Goal: Task Accomplishment & Management: Manage account settings

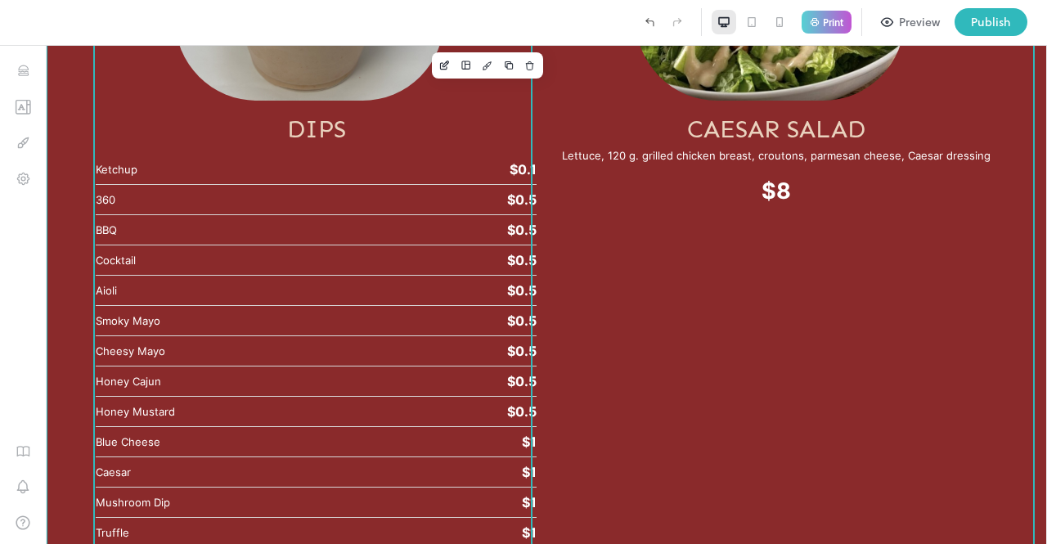
scroll to position [5527, 0]
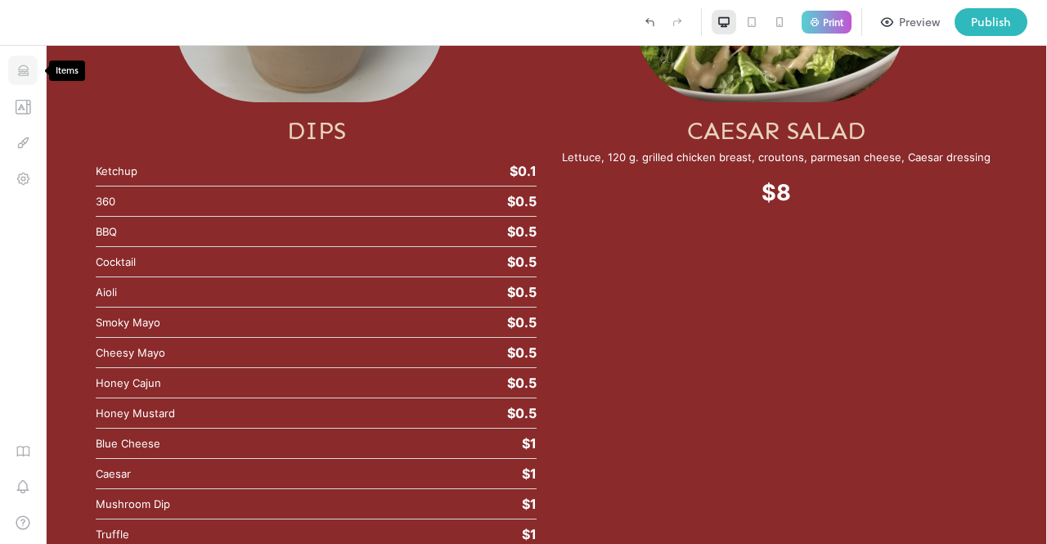
click at [20, 74] on icon "Items" at bounding box center [23, 74] width 10 height 2
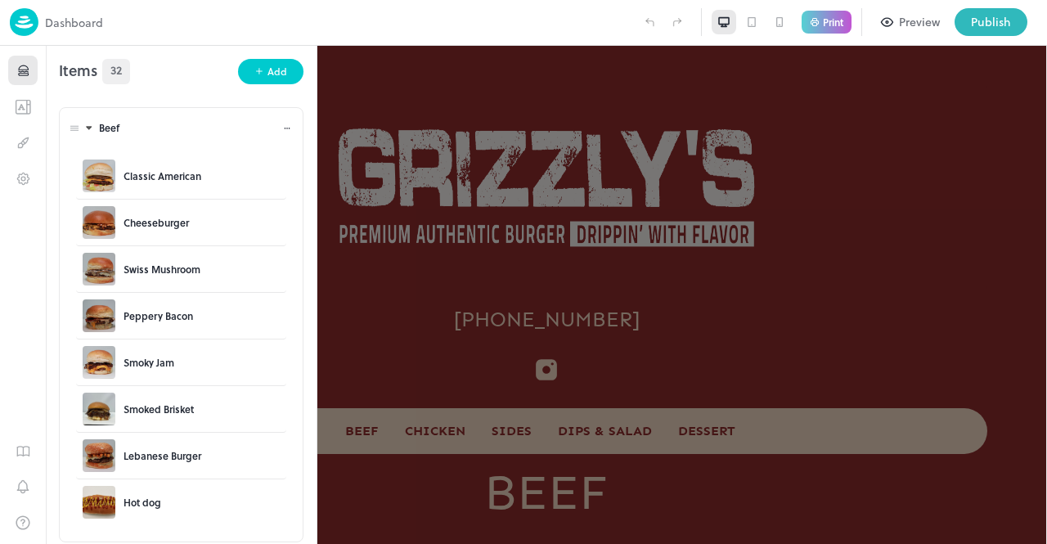
click at [88, 125] on icon at bounding box center [88, 128] width 11 height 11
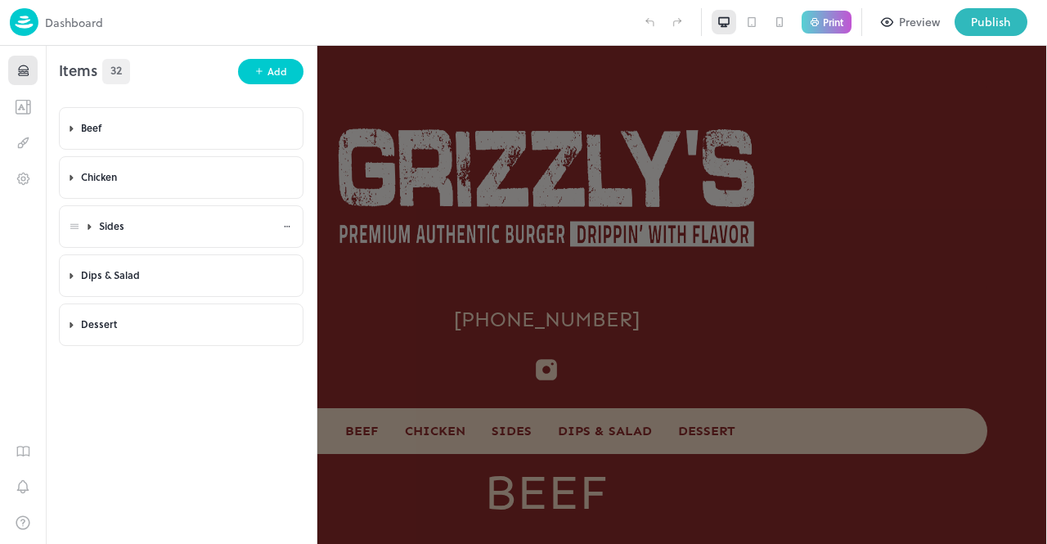
click at [88, 229] on icon at bounding box center [89, 226] width 2 height 5
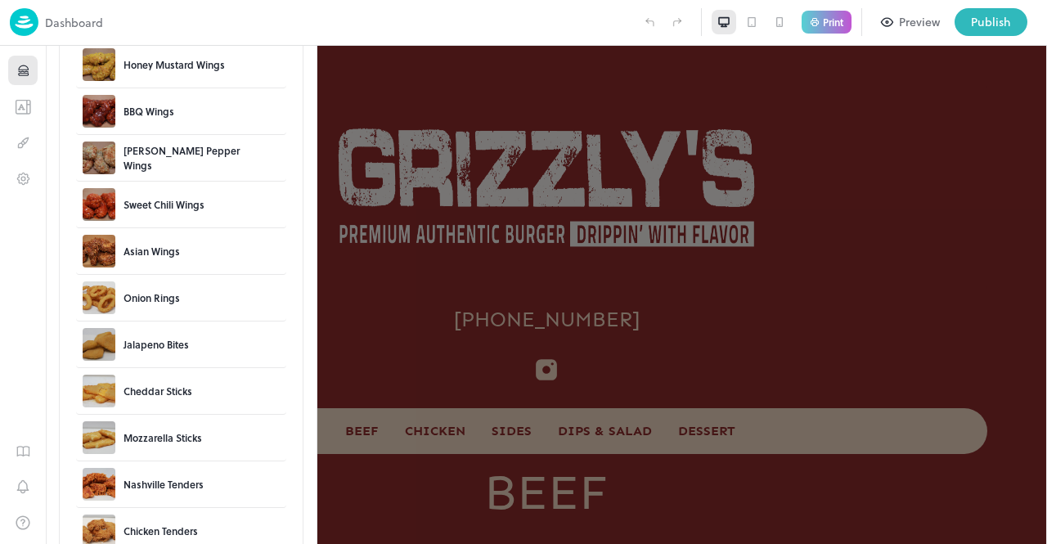
scroll to position [618, 0]
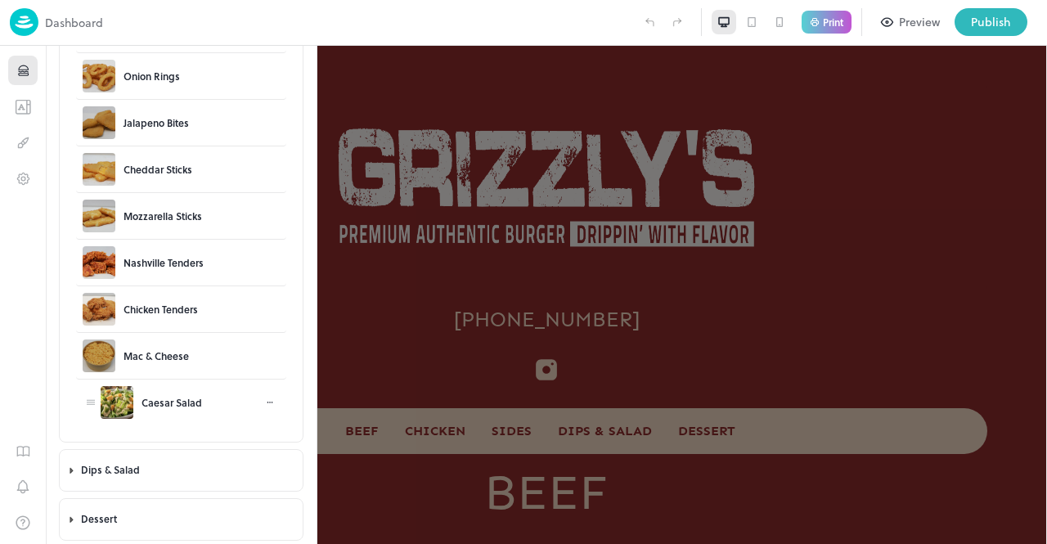
click at [268, 402] on icon at bounding box center [270, 403] width 10 height 10
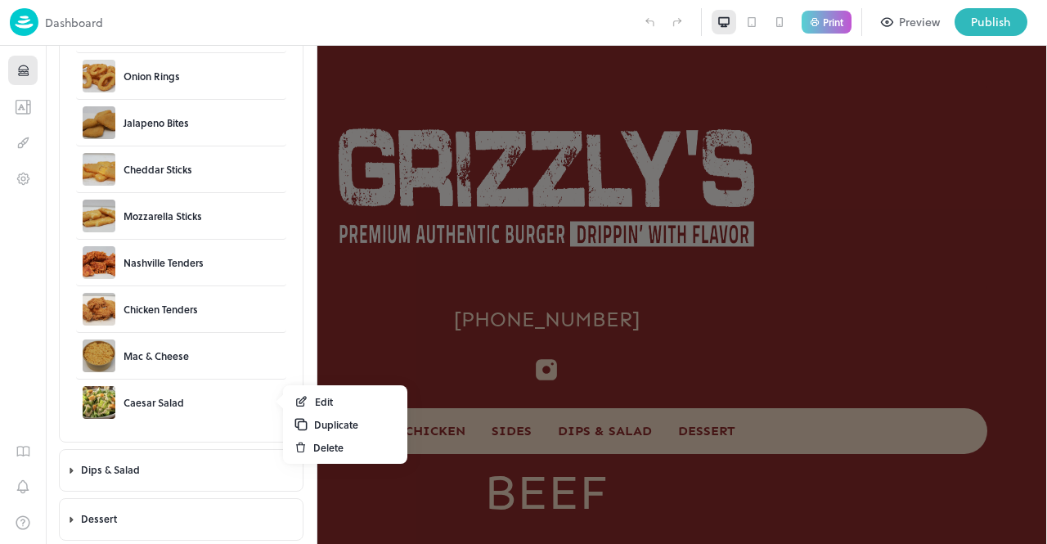
click at [331, 448] on div "Delete" at bounding box center [328, 447] width 30 height 15
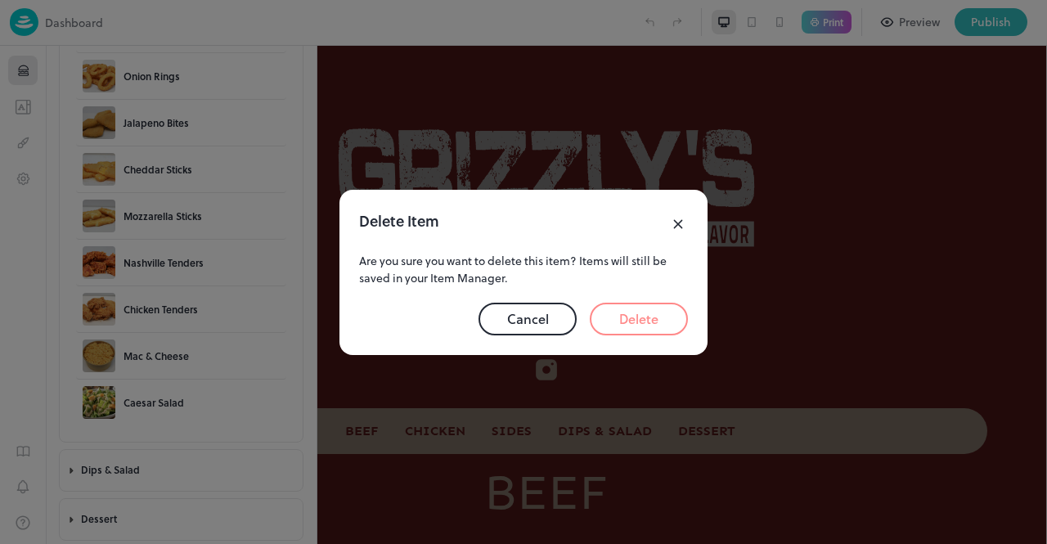
scroll to position [520, 0]
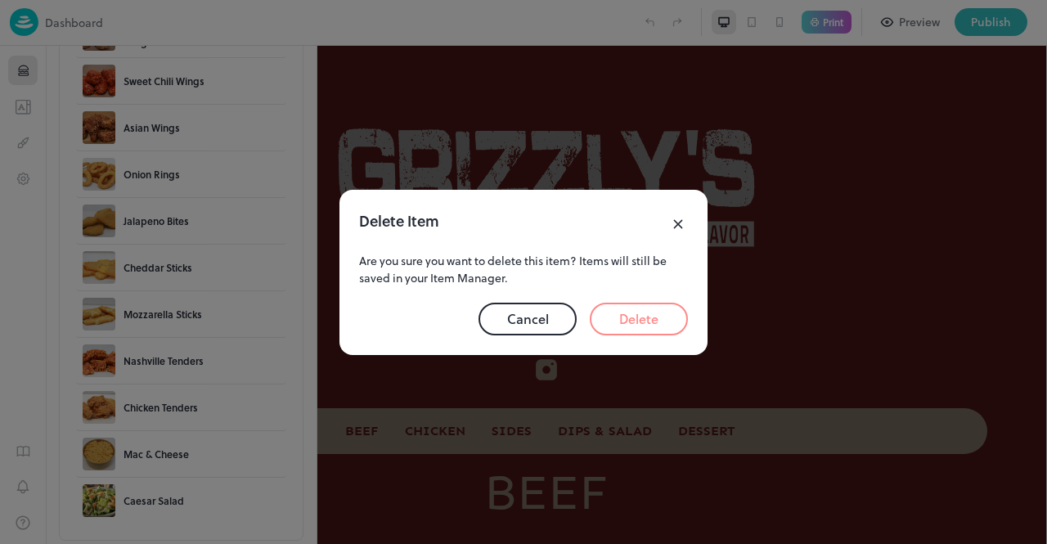
click at [631, 310] on button "Delete" at bounding box center [639, 319] width 98 height 33
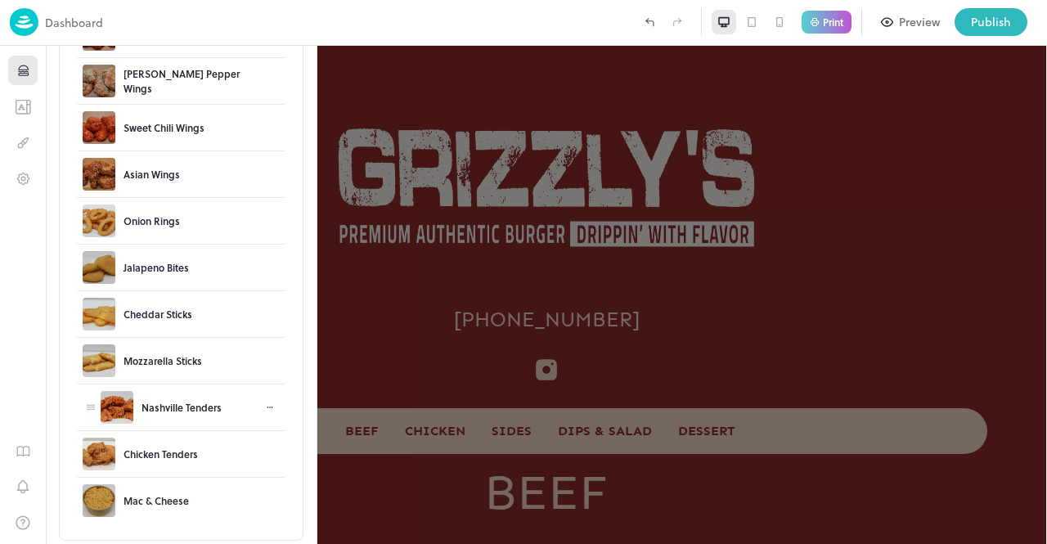
scroll to position [571, 0]
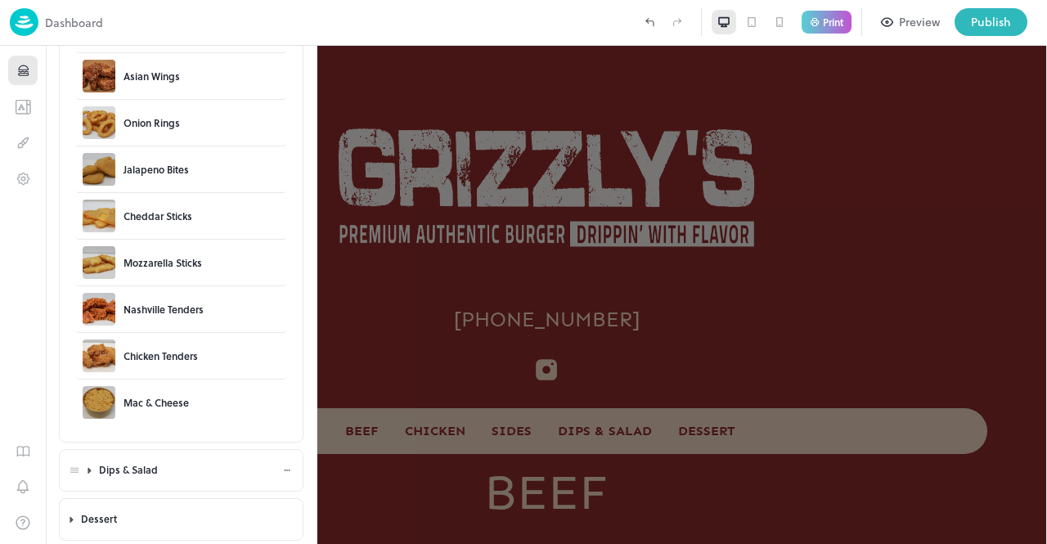
click at [89, 473] on icon at bounding box center [89, 470] width 2 height 5
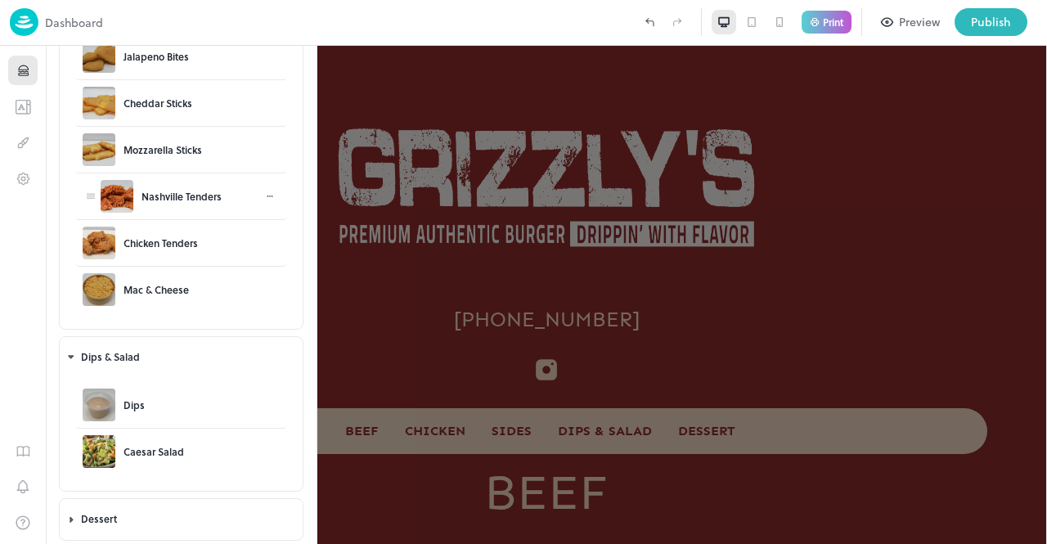
scroll to position [0, 0]
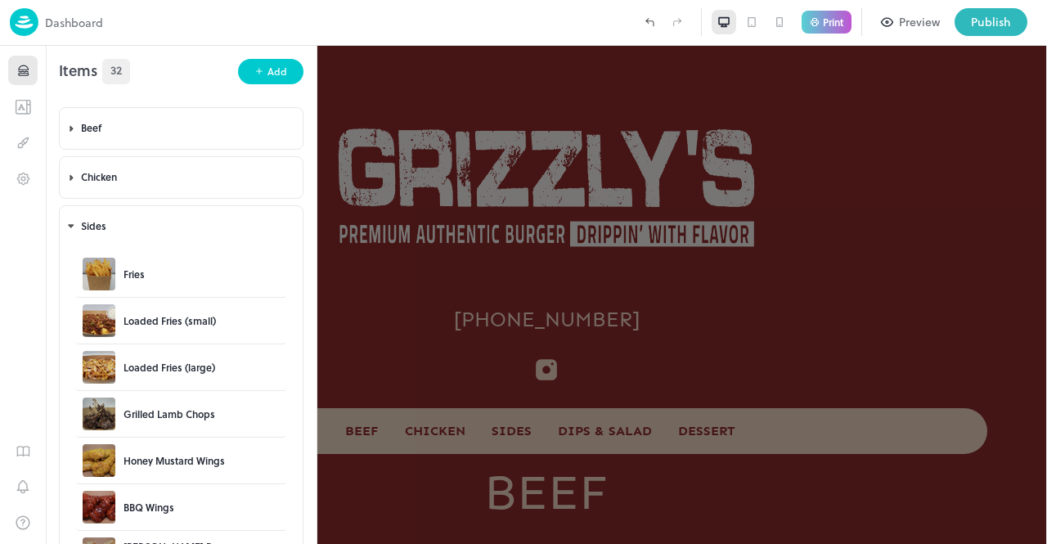
click at [705, 111] on div at bounding box center [523, 272] width 1047 height 544
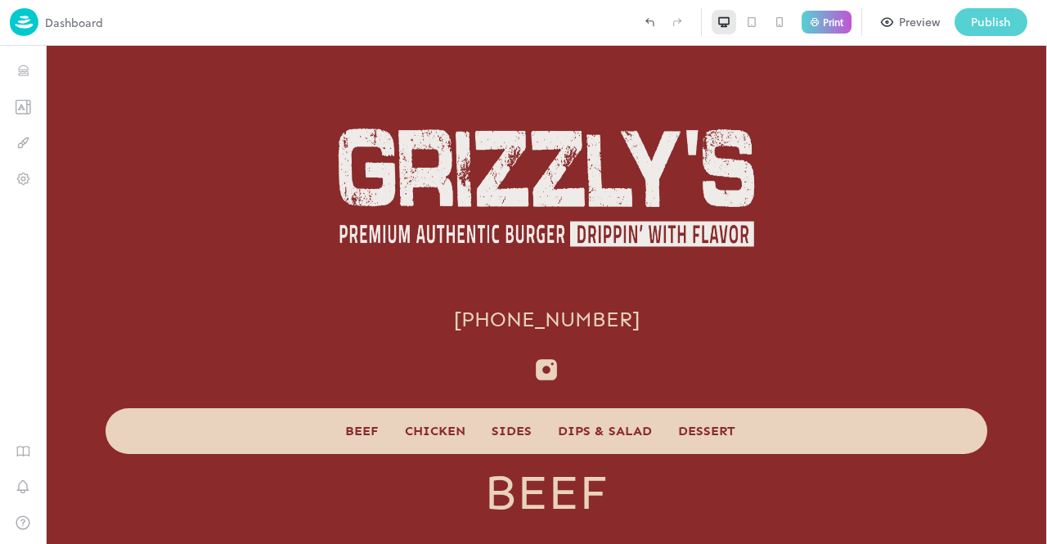
click at [978, 16] on div "Publish" at bounding box center [991, 22] width 40 height 18
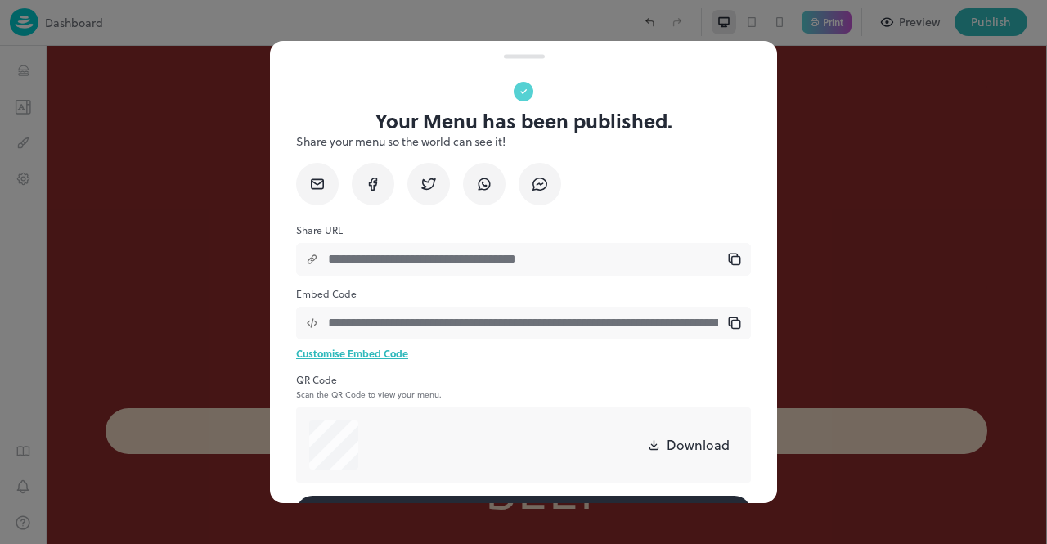
click at [836, 210] on div at bounding box center [523, 272] width 1047 height 544
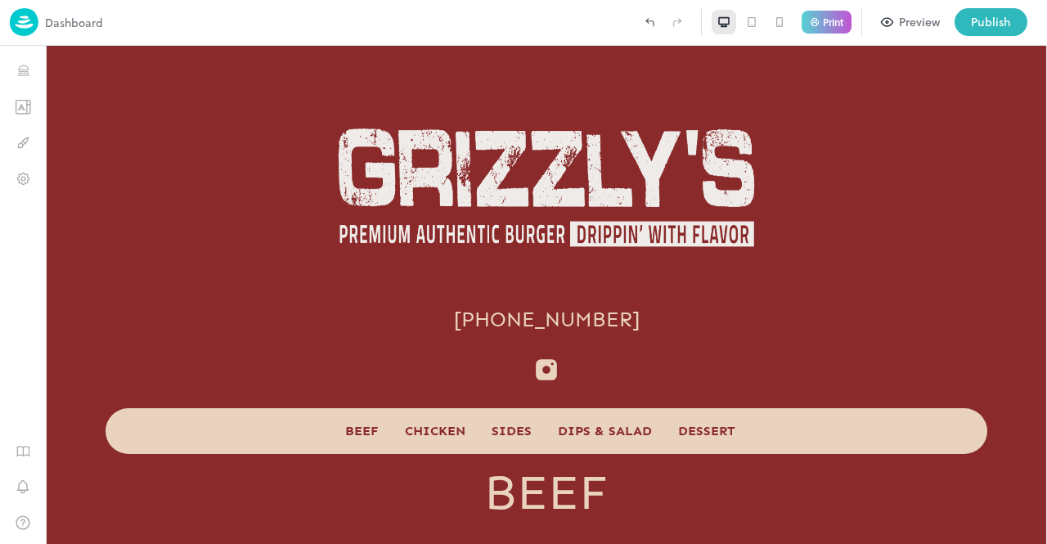
click at [24, 25] on img at bounding box center [24, 22] width 29 height 28
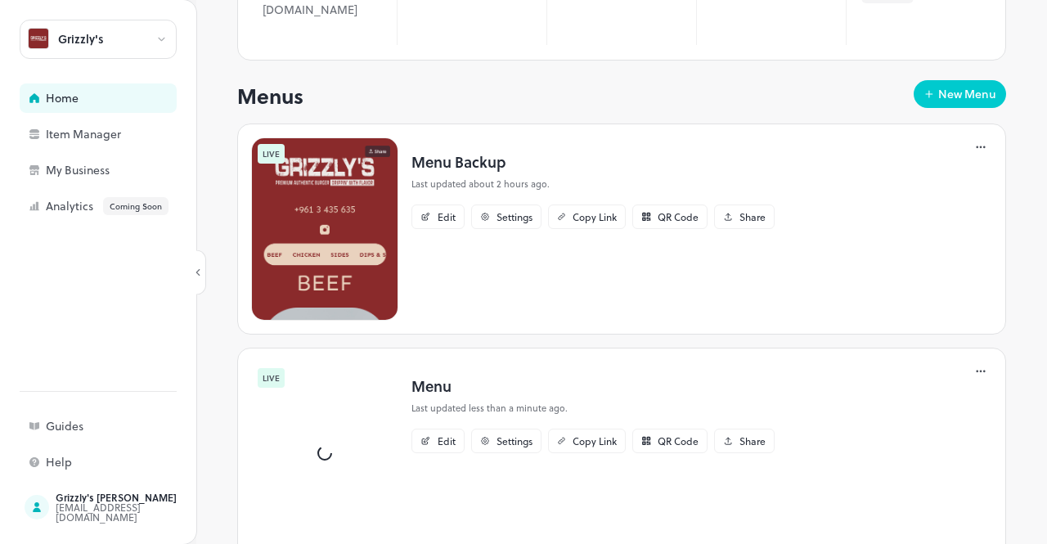
scroll to position [261, 0]
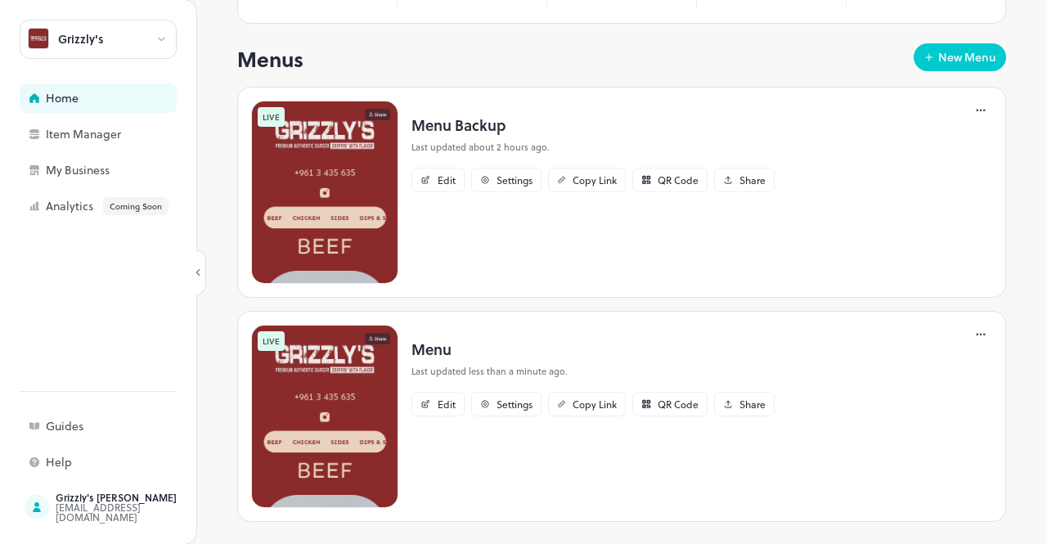
click at [575, 291] on div "LIVE Menu Backup Last updated about 2 hours ago. Edit Settings Copy Link QR Cod…" at bounding box center [621, 304] width 769 height 435
click at [592, 290] on div "LIVE Menu Backup Last updated about 2 hours ago. Edit Settings Copy Link QR Cod…" at bounding box center [621, 304] width 769 height 435
